Goal: Task Accomplishment & Management: Complete application form

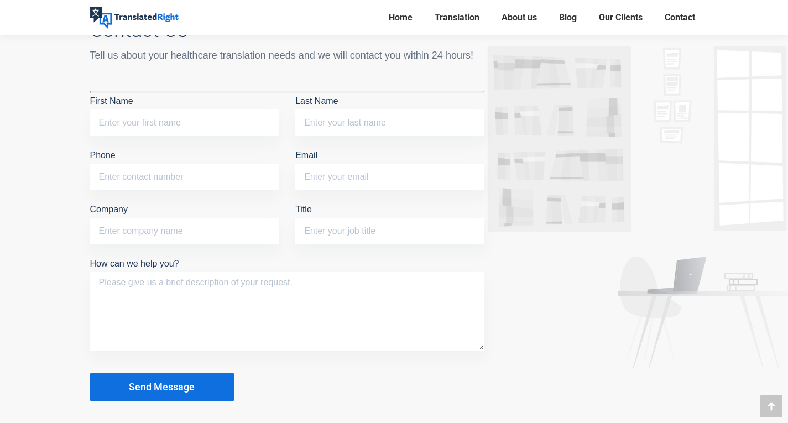
scroll to position [4447, 0]
click at [169, 132] on input "First Name" at bounding box center [184, 123] width 189 height 27
type input "Z"
type input "XIWEN"
click at [394, 121] on input "Last Name" at bounding box center [389, 123] width 189 height 27
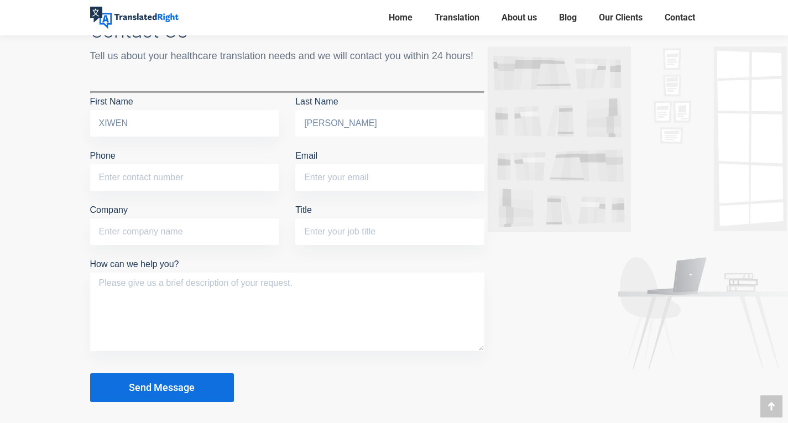
type input "[PERSON_NAME]"
click at [171, 181] on input "Phone" at bounding box center [184, 177] width 189 height 27
type input "87400168"
click at [325, 187] on input "Email" at bounding box center [389, 177] width 189 height 27
type input "X"
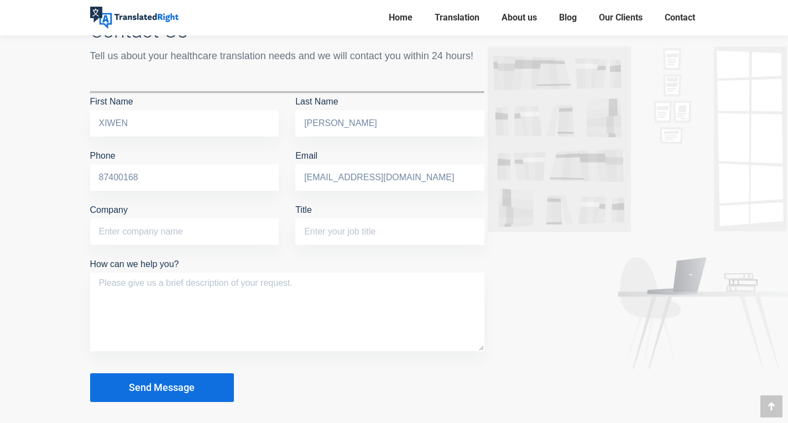
click at [200, 245] on p "Company" at bounding box center [184, 226] width 189 height 49
click at [434, 176] on input "[EMAIL_ADDRESS][DOMAIN_NAME]" at bounding box center [389, 177] width 189 height 27
type input "x"
paste input "[PERSON_NAME][EMAIL_ADDRESS][DOMAIN_NAME]"
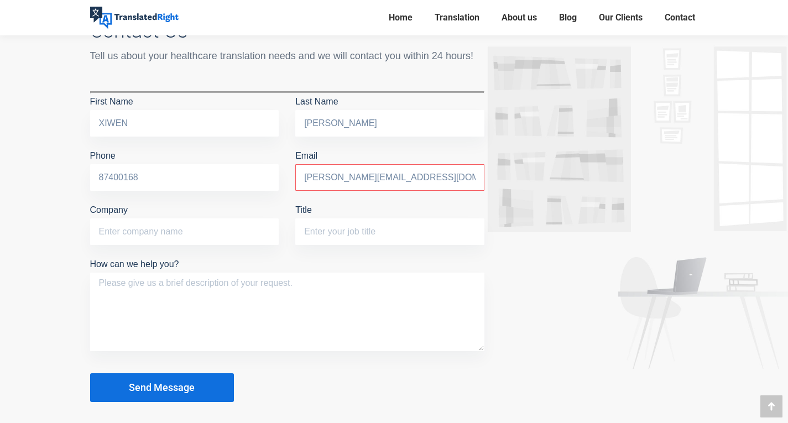
type input "[PERSON_NAME][EMAIL_ADDRESS][DOMAIN_NAME]"
click at [138, 237] on input "Company" at bounding box center [184, 231] width 189 height 27
type input "LASALLE COLLEGE OF THE ARTS"
click at [324, 233] on input "Title" at bounding box center [389, 231] width 189 height 27
type input "Student"
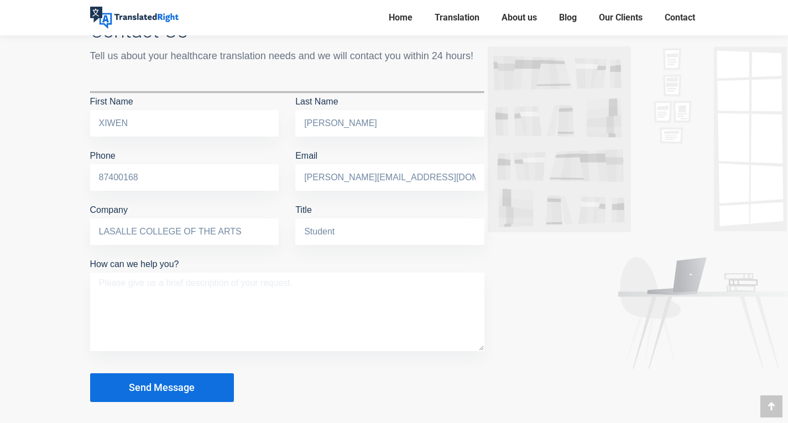
click at [180, 291] on textarea "How can we help you?" at bounding box center [287, 312] width 394 height 79
click at [295, 286] on textarea "I need to translate a doctor's memo for school use. How much will it cost?" at bounding box center [287, 312] width 394 height 79
click at [339, 297] on textarea "I need to translate a doctor's memo for school. How much will it cost?" at bounding box center [287, 312] width 394 height 79
click at [276, 284] on textarea "I need to translate a doctor's memo for school. How much will it cost?" at bounding box center [287, 312] width 394 height 79
click at [264, 304] on textarea "I need to translate a doctor's memo for student care, from CHINESE to ENGLISH. …" at bounding box center [287, 312] width 394 height 79
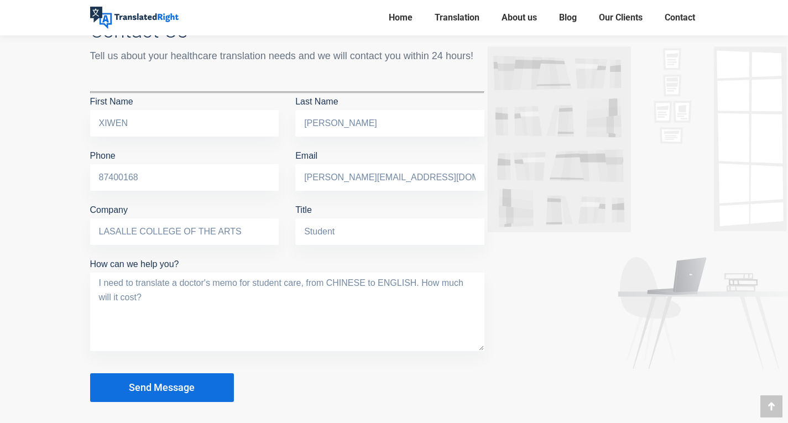
click at [299, 286] on textarea "I need to translate a doctor's memo for student care, from CHINESE to ENGLISH. …" at bounding box center [287, 312] width 394 height 79
click at [378, 308] on textarea "I need to translate a doctor's memo for student care office, from CHINESE to EN…" at bounding box center [287, 312] width 394 height 79
click at [241, 305] on textarea "I need to translate a doctor's memo for the student care office, from CHINESE t…" at bounding box center [287, 312] width 394 height 79
type textarea "I need to translate a doctor's memo for the student care office, from CHINESE t…"
click at [221, 384] on button "Send Message" at bounding box center [162, 387] width 144 height 29
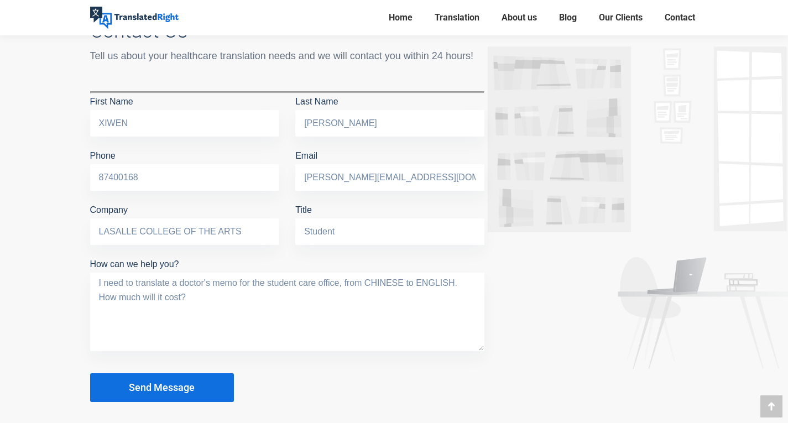
click at [192, 377] on button "Send Message" at bounding box center [162, 387] width 144 height 29
click at [164, 392] on span "Send Message" at bounding box center [162, 387] width 66 height 11
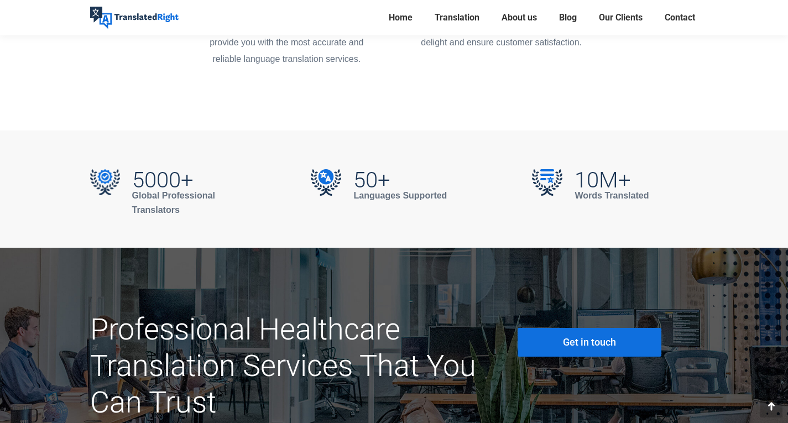
scroll to position [2450, 0]
